Goal: Find specific page/section

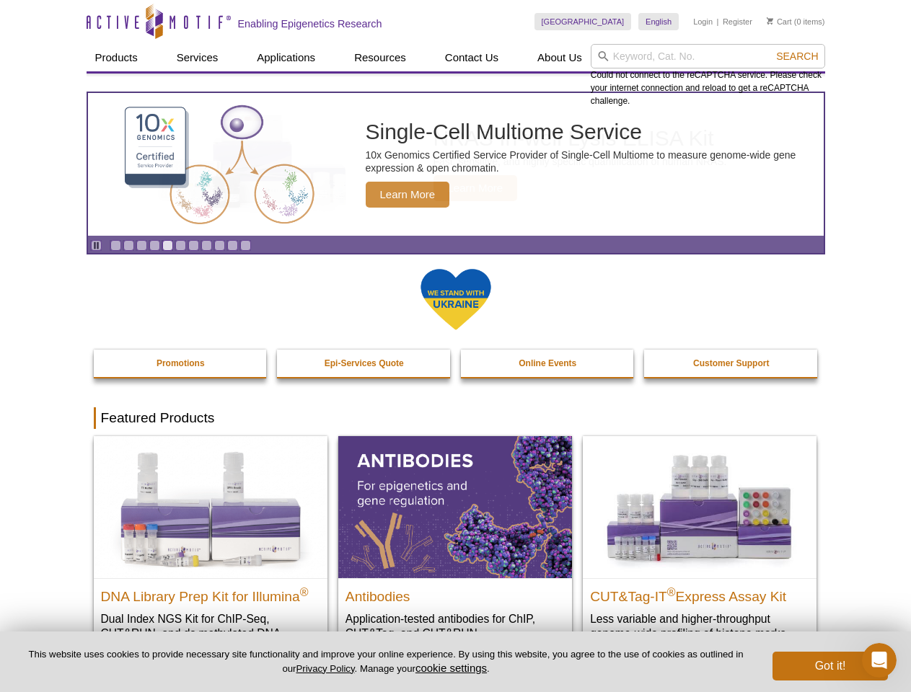
click at [707, 56] on input "search" at bounding box center [707, 56] width 234 height 25
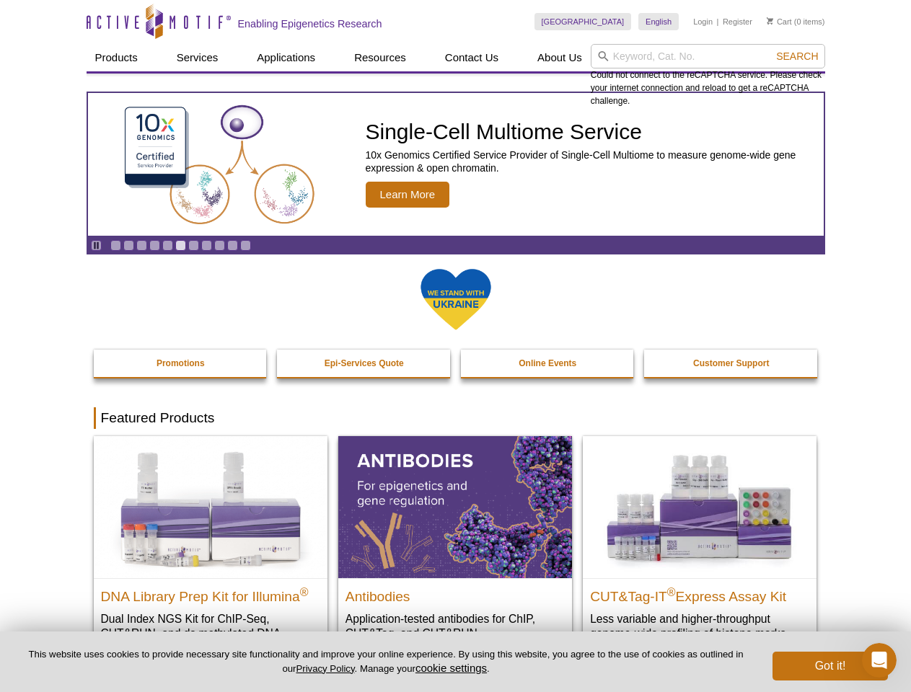
click at [797, 56] on span "Search" at bounding box center [797, 56] width 42 height 12
click at [96, 245] on icon "Pause" at bounding box center [96, 245] width 9 height 9
click at [115, 245] on link "Go to slide 1" at bounding box center [115, 245] width 11 height 11
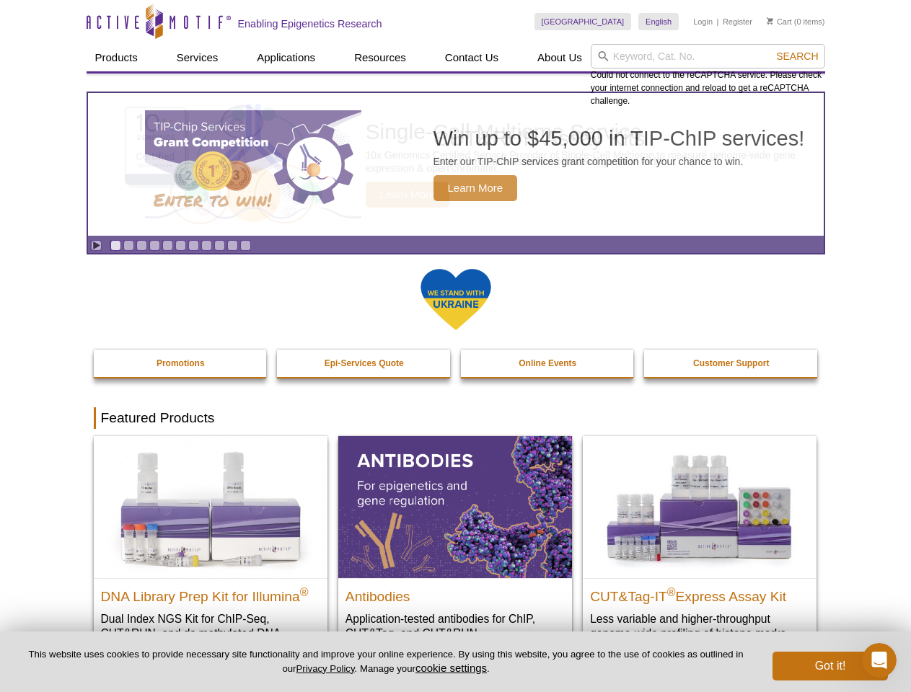
click at [128, 245] on link "Go to slide 2" at bounding box center [128, 245] width 11 height 11
click at [141, 245] on link "Go to slide 3" at bounding box center [141, 245] width 11 height 11
click at [154, 245] on link "Go to slide 4" at bounding box center [154, 245] width 11 height 11
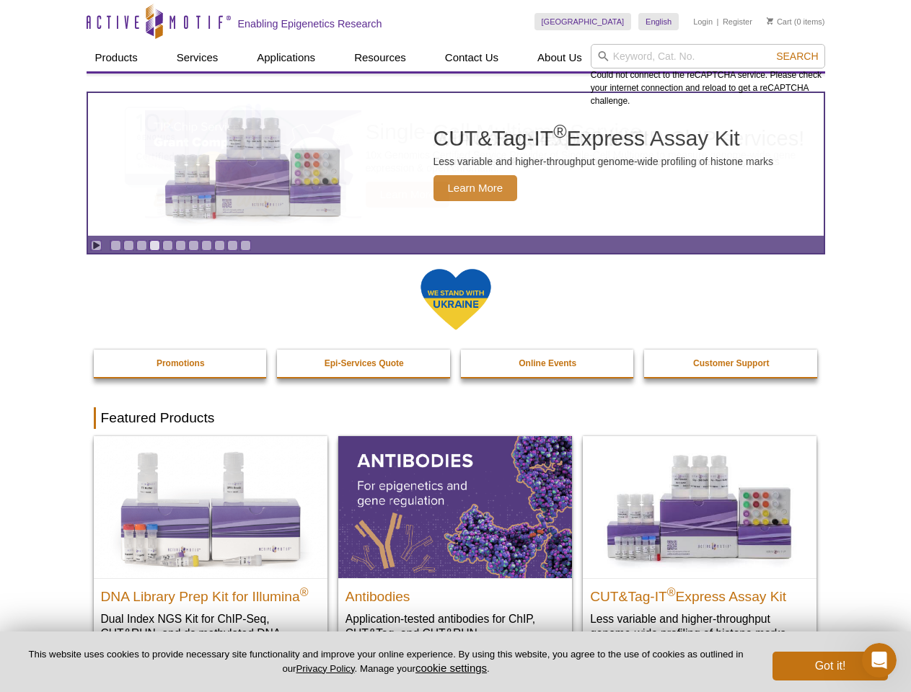
click at [167, 245] on link "Go to slide 5" at bounding box center [167, 245] width 11 height 11
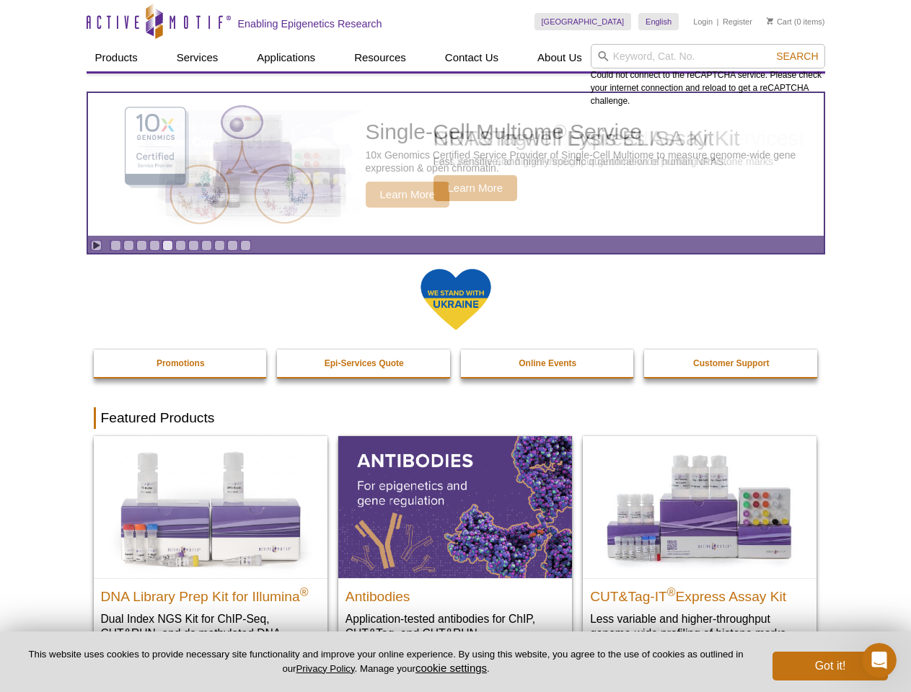
click at [180, 245] on link "Go to slide 6" at bounding box center [180, 245] width 11 height 11
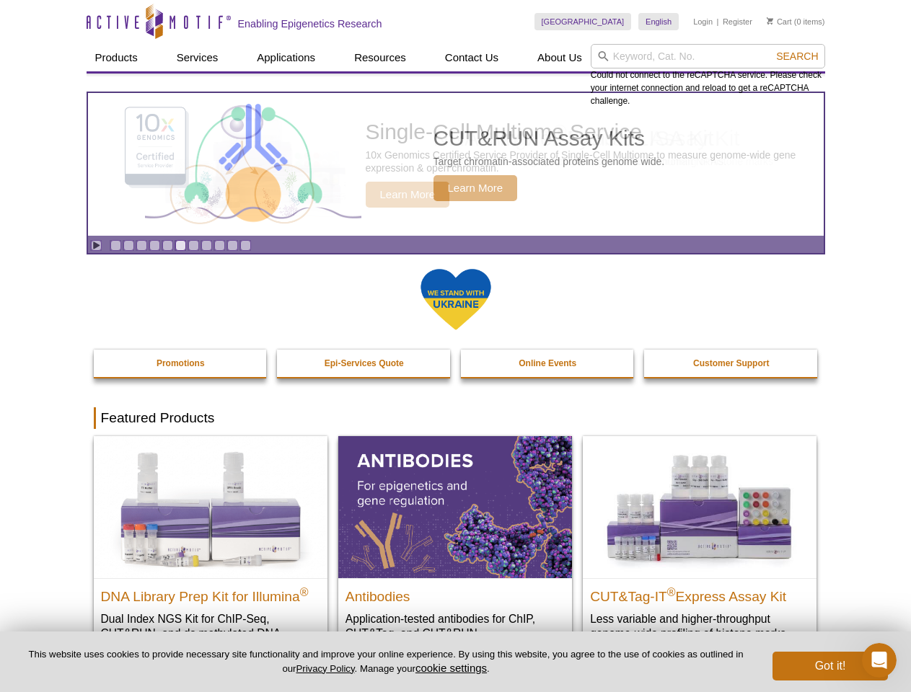
click at [193, 245] on link "Go to slide 7" at bounding box center [193, 245] width 11 height 11
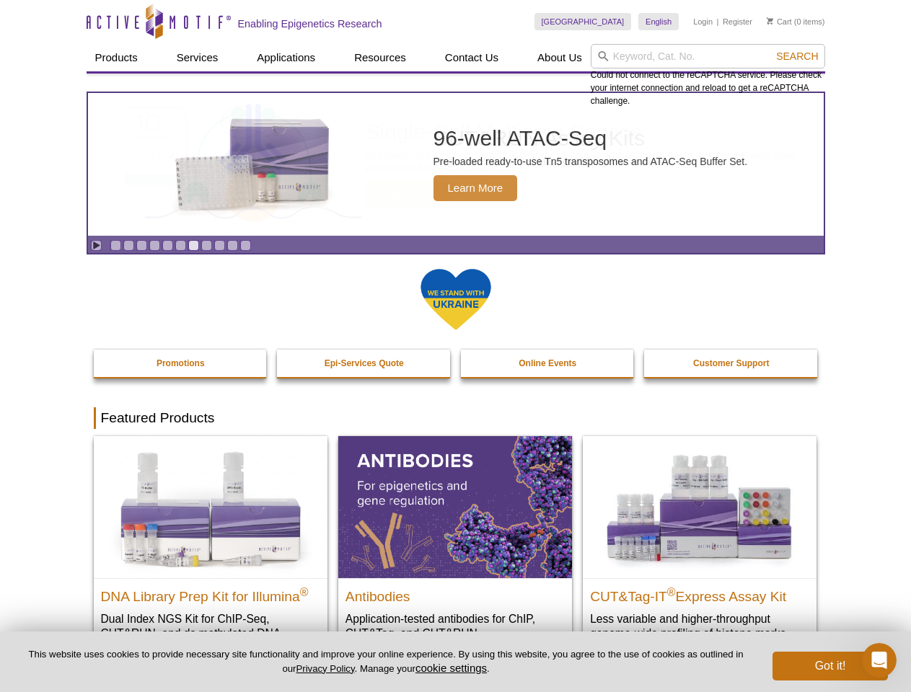
click at [797, 56] on span "Search" at bounding box center [797, 56] width 42 height 12
